Goal: Task Accomplishment & Management: Manage account settings

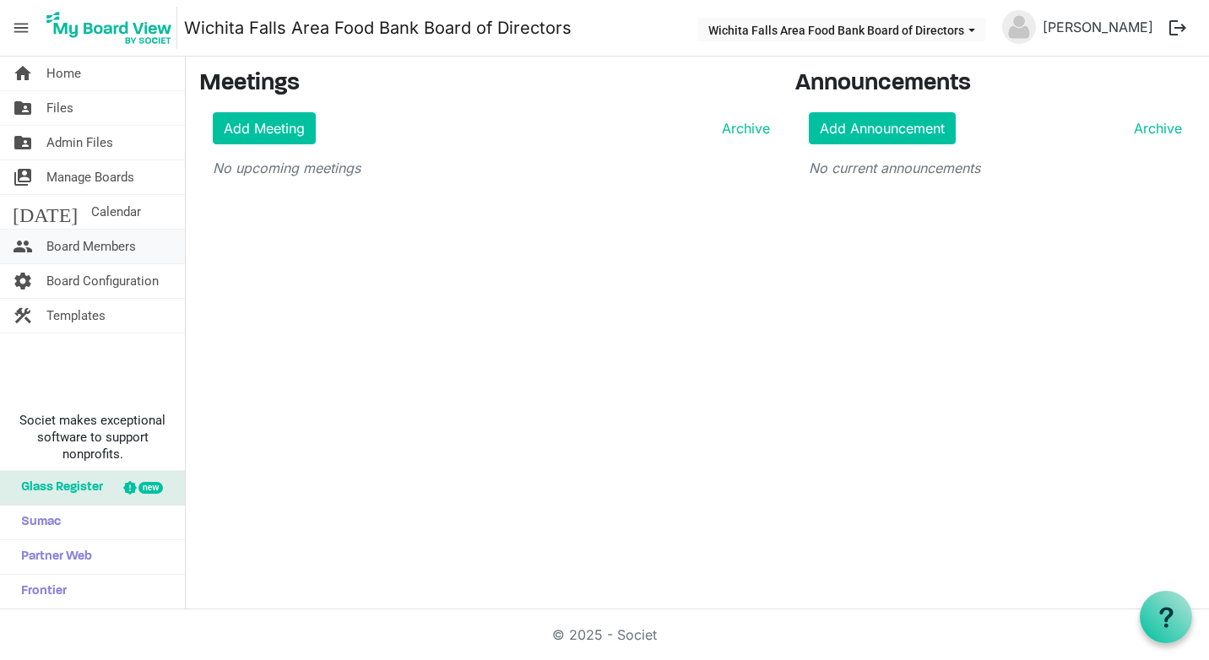
click at [73, 237] on span "Board Members" at bounding box center [91, 247] width 90 height 34
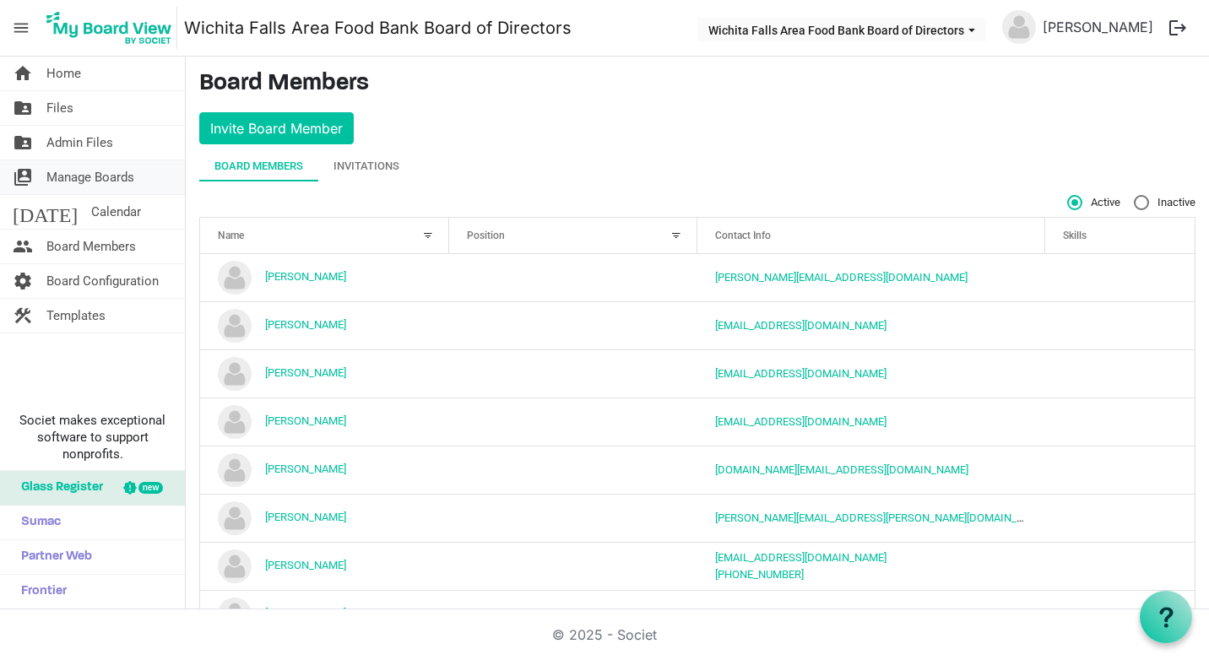
click at [80, 179] on span "Manage Boards" at bounding box center [90, 177] width 88 height 34
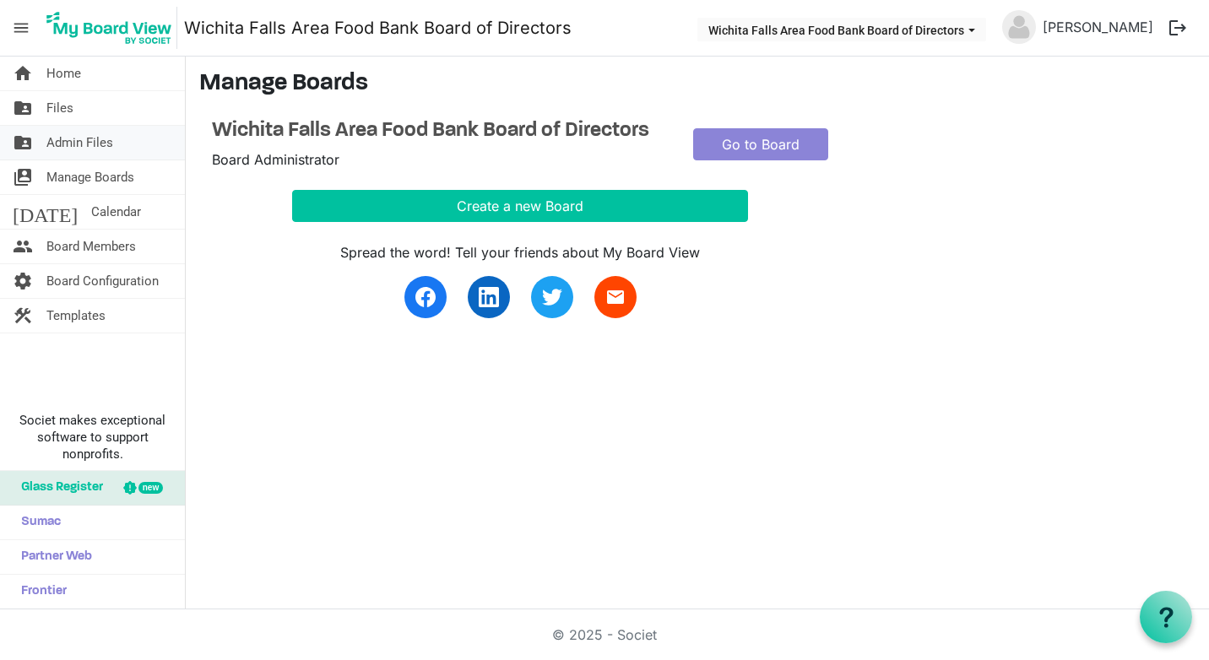
click at [59, 131] on span "Admin Files" at bounding box center [79, 143] width 67 height 34
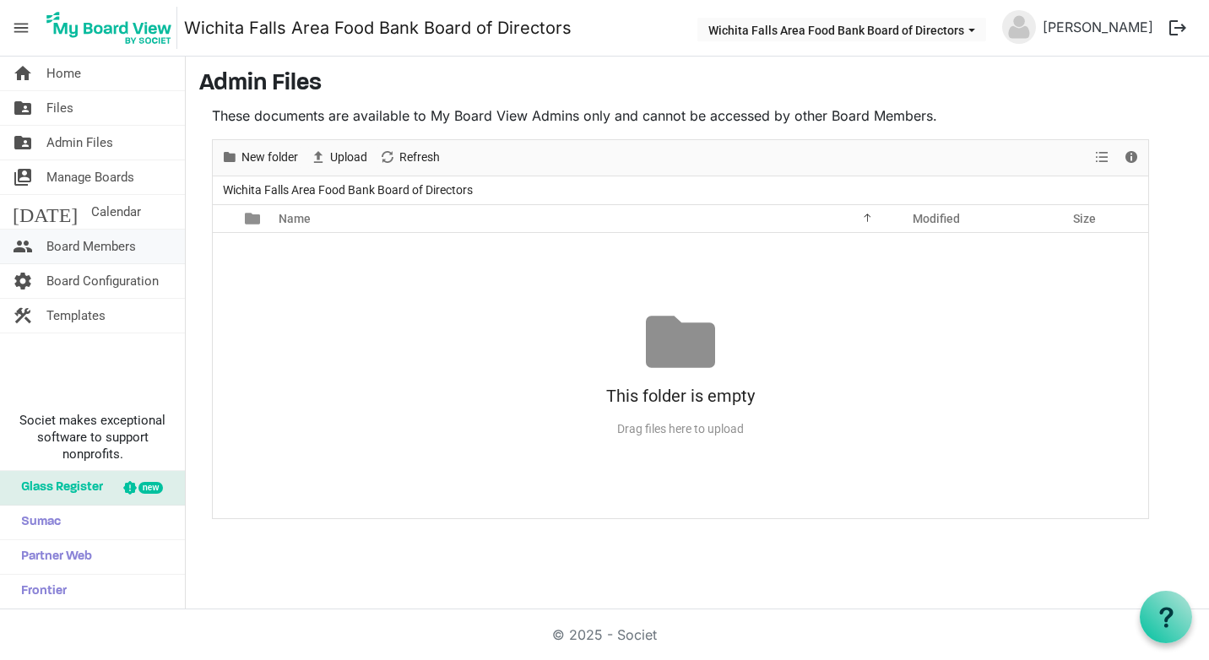
click at [94, 245] on span "Board Members" at bounding box center [91, 247] width 90 height 34
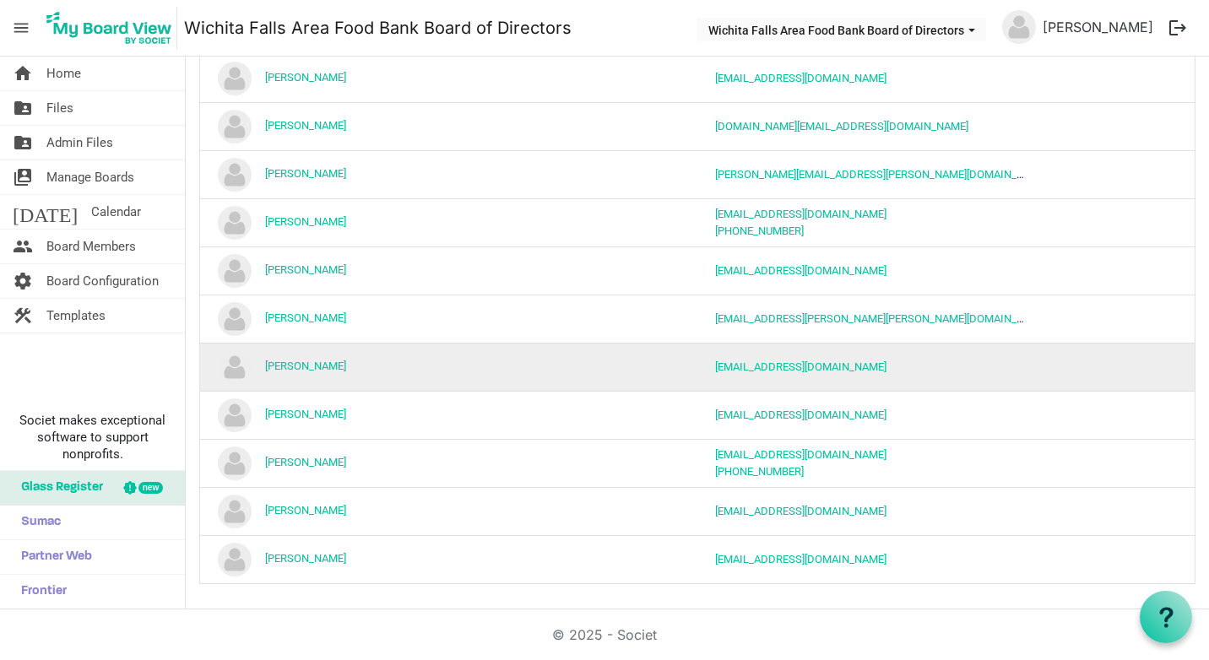
scroll to position [345, 0]
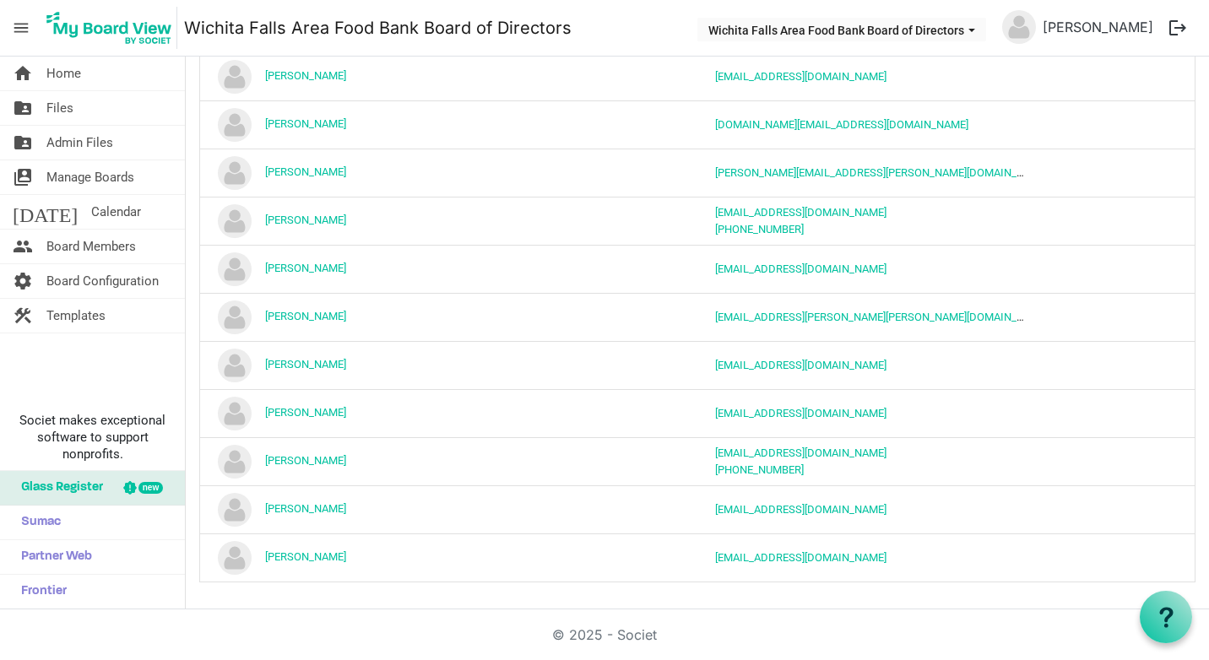
click at [594, 596] on main "Board Members Invite Board Member Board Members Invitations Active Inactive Nam…" at bounding box center [697, 160] width 1023 height 899
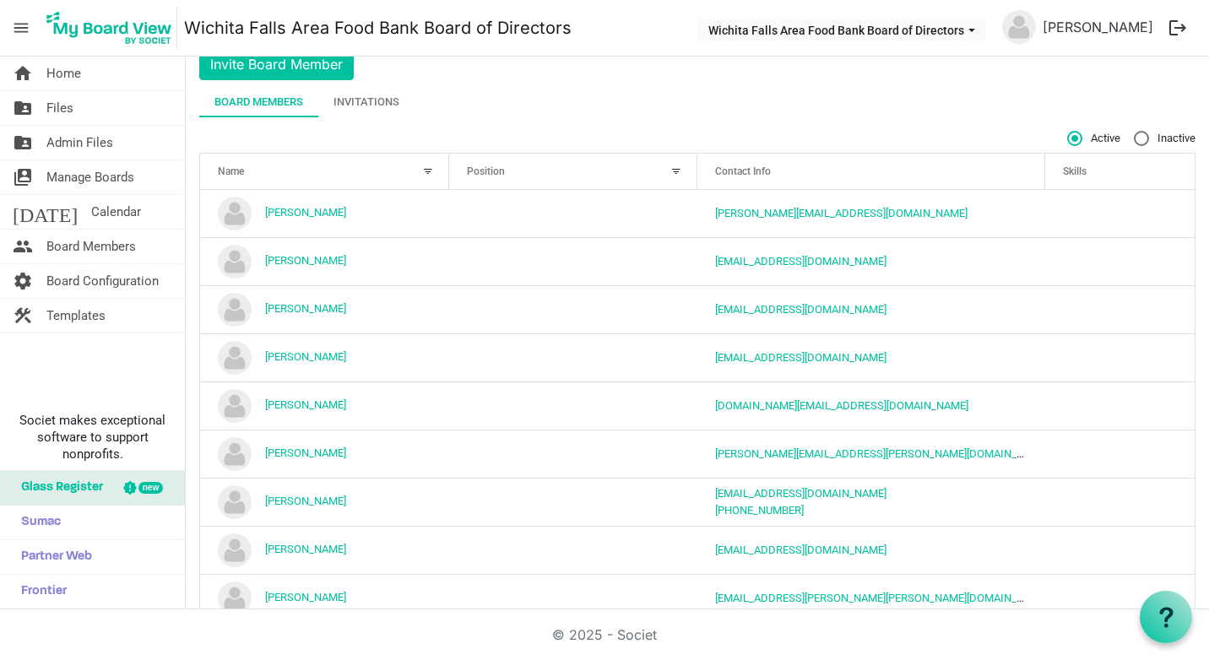
scroll to position [0, 0]
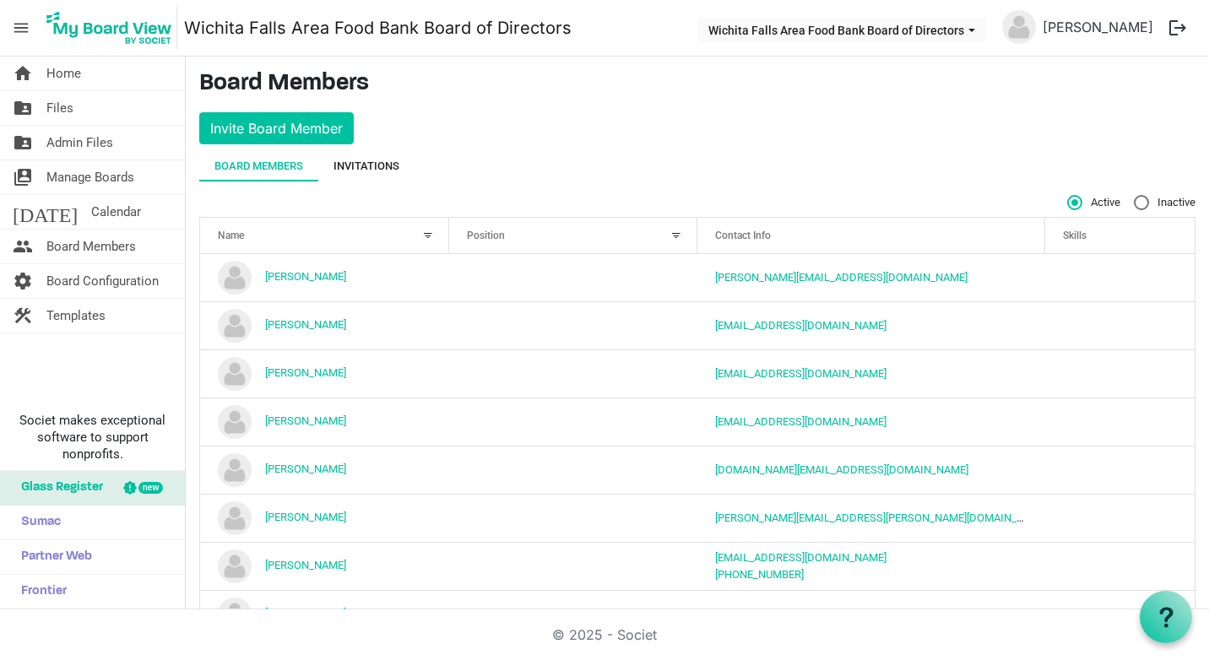
click at [367, 165] on div "Invitations" at bounding box center [367, 166] width 66 height 17
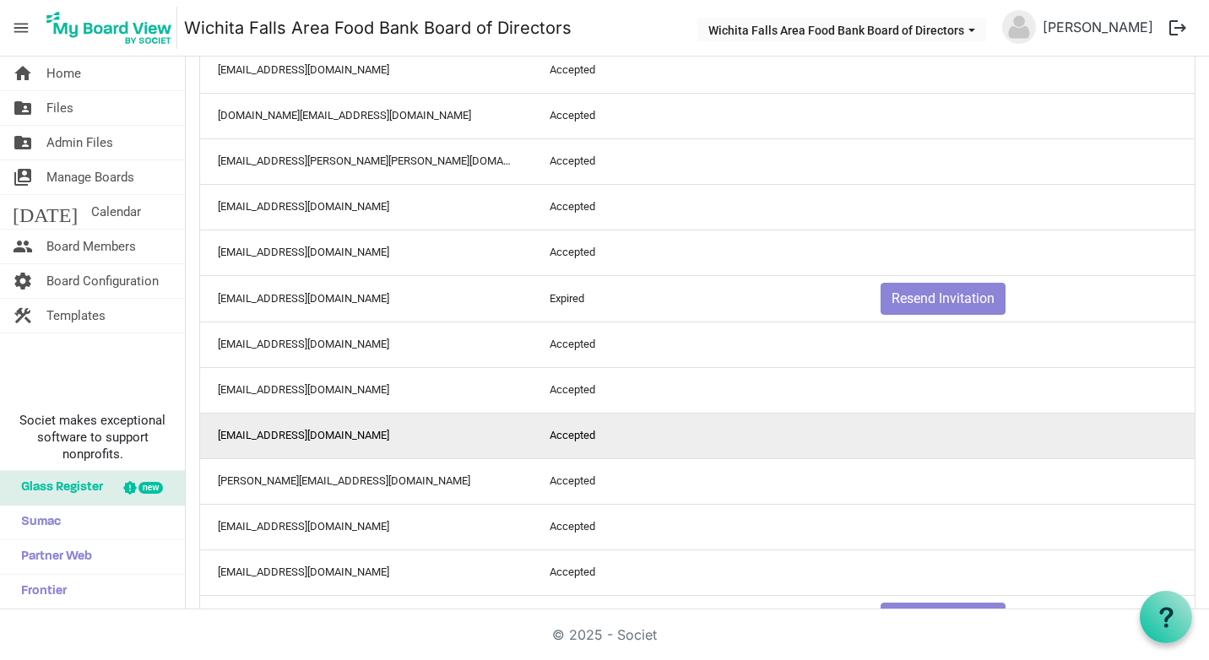
scroll to position [382, 0]
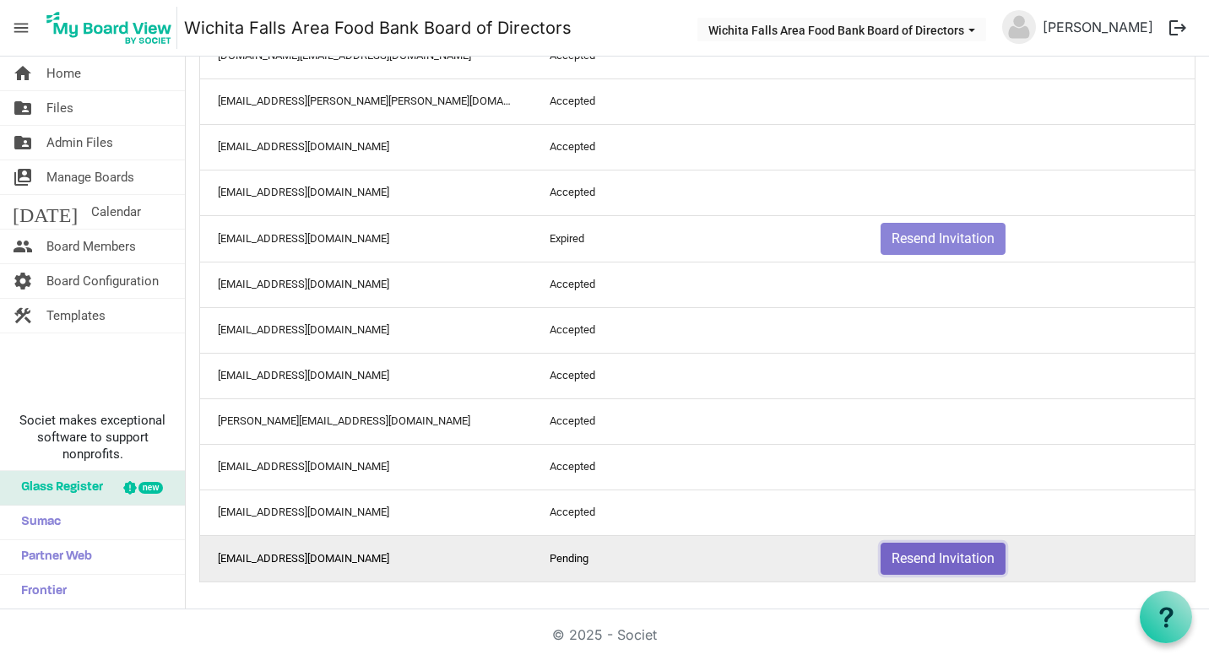
click at [883, 557] on button "Resend Invitation" at bounding box center [943, 559] width 125 height 32
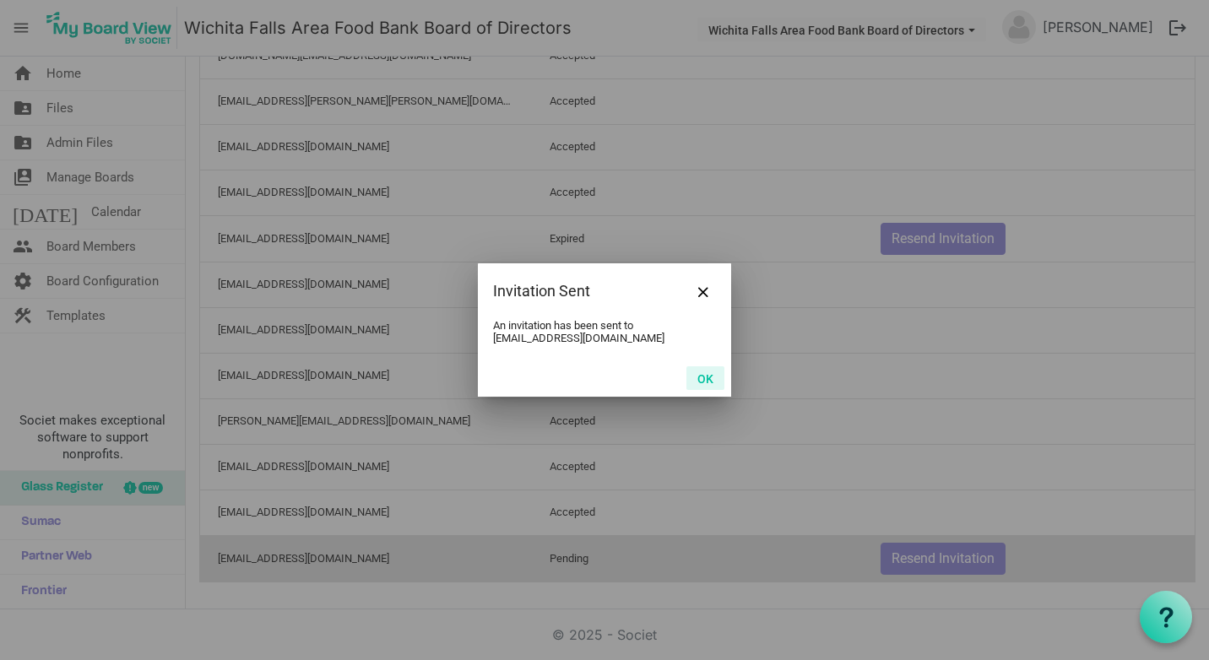
click at [709, 377] on button "OK" at bounding box center [706, 378] width 38 height 24
